Goal: Task Accomplishment & Management: Complete application form

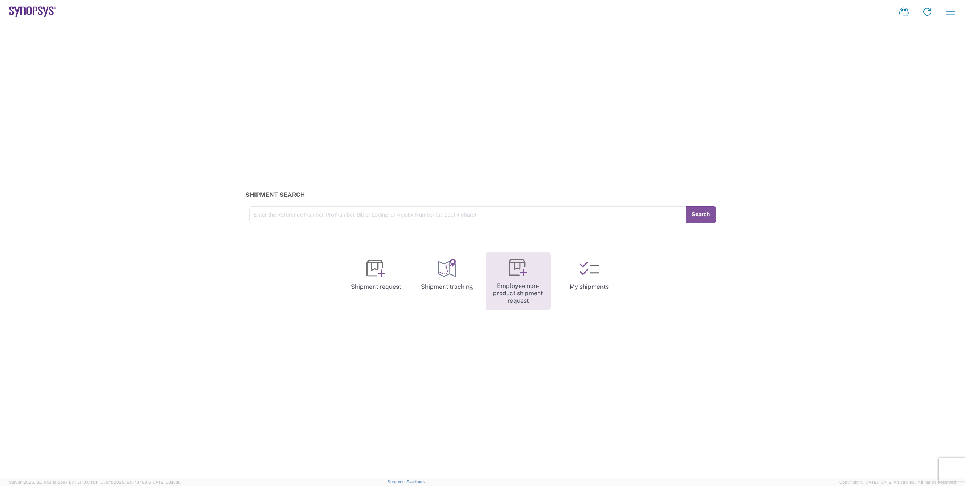
click at [526, 277] on link "Employee non-product shipment request" at bounding box center [518, 281] width 65 height 59
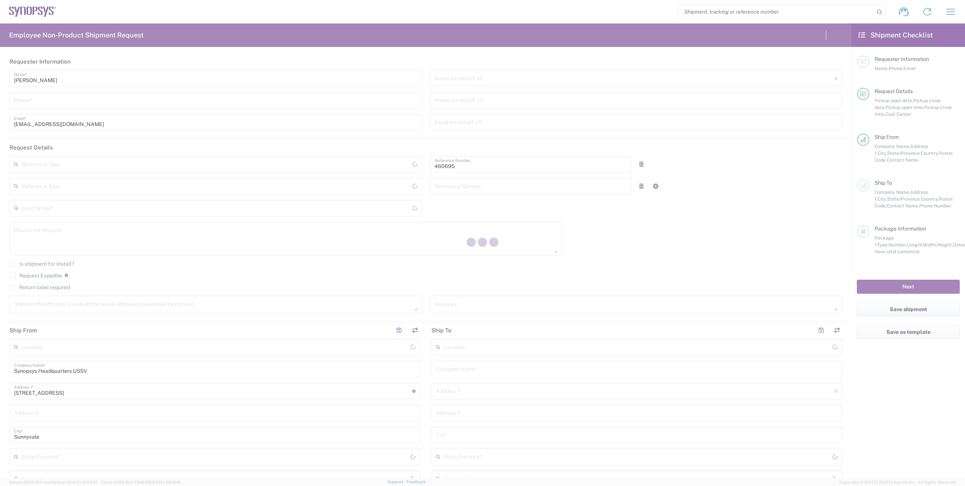
type input "Department"
type input "US01, SDG, M, HAPSOp 460695"
type input "[US_STATE]"
type input "[GEOGRAPHIC_DATA]"
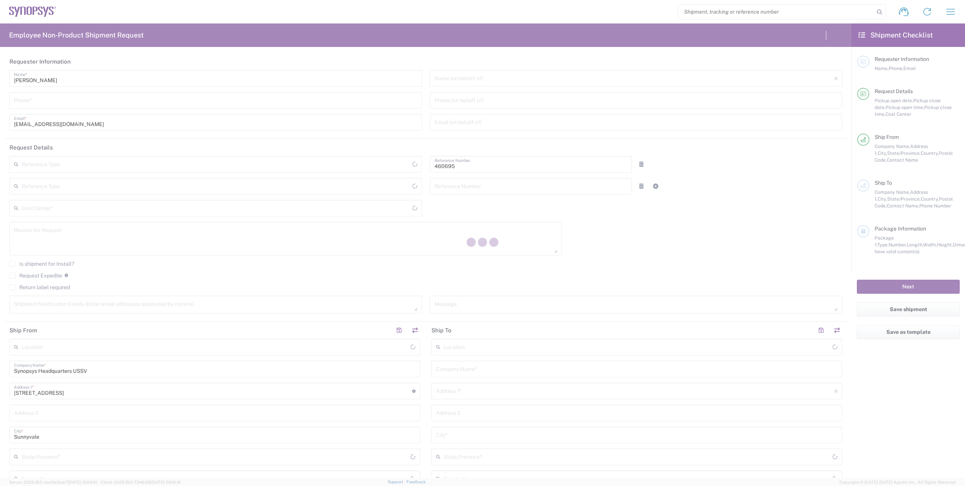
type input "Delivered at Place"
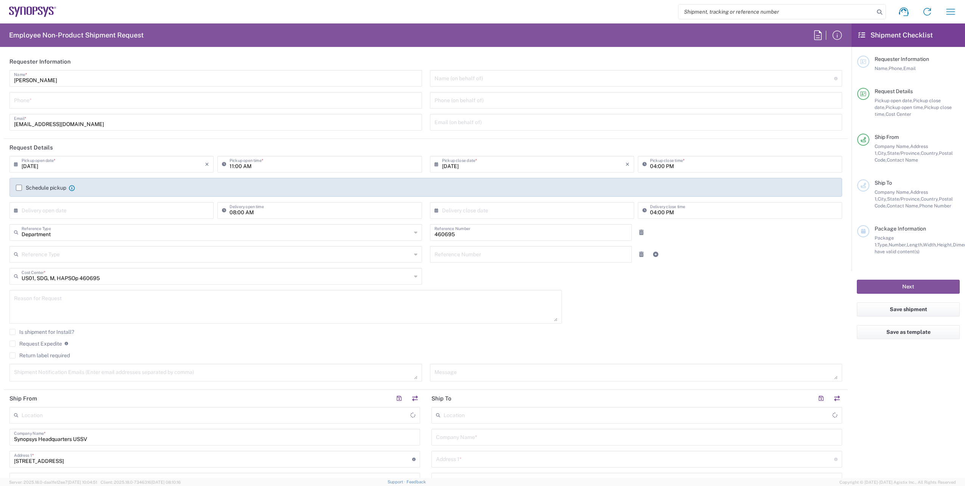
type input "Headquarters USSV"
